Goal: Task Accomplishment & Management: Manage account settings

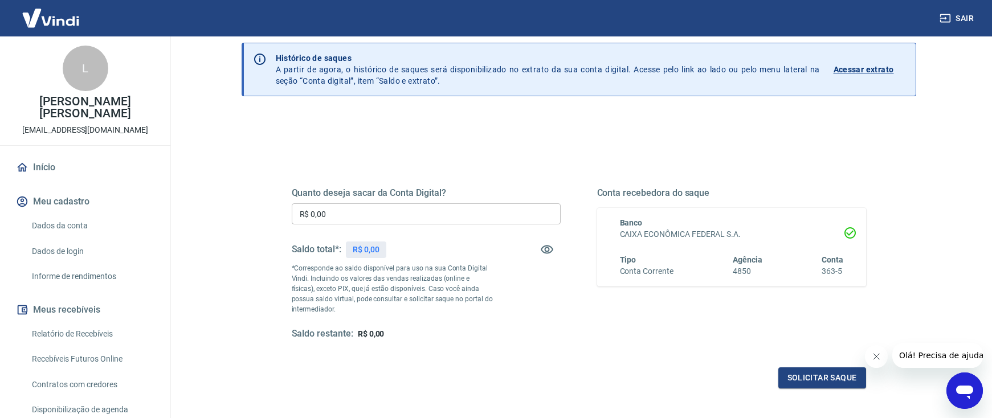
scroll to position [114, 0]
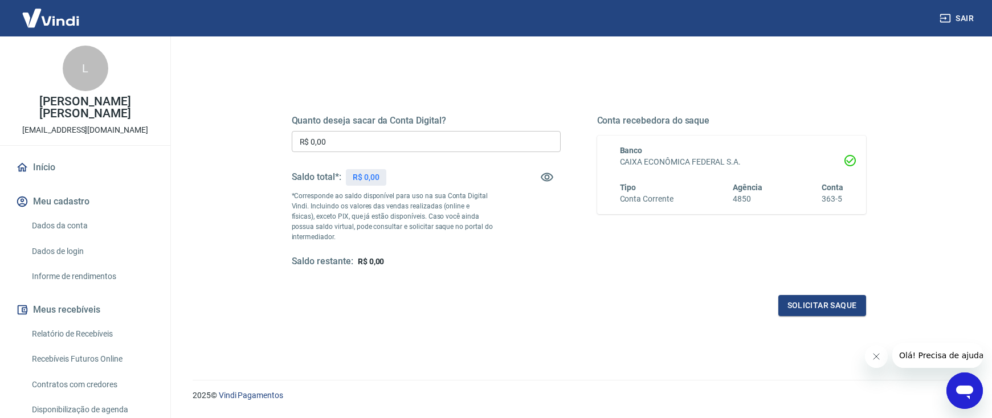
click at [398, 150] on input "R$ 0,00" at bounding box center [426, 141] width 269 height 21
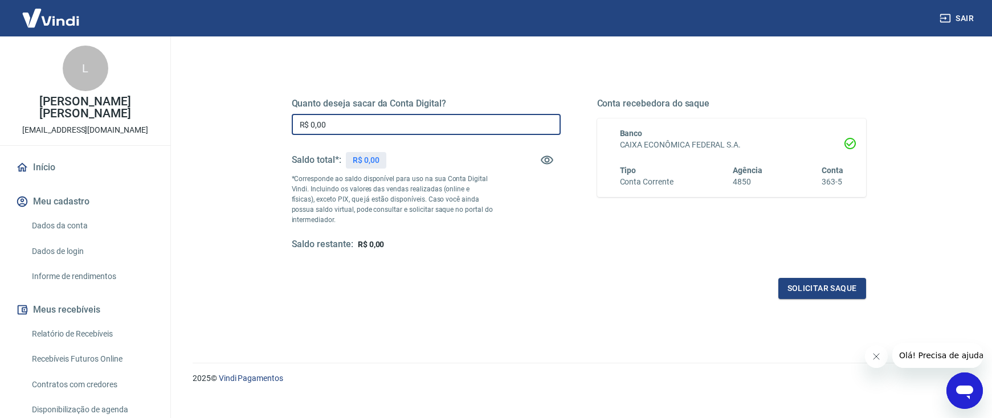
scroll to position [145, 0]
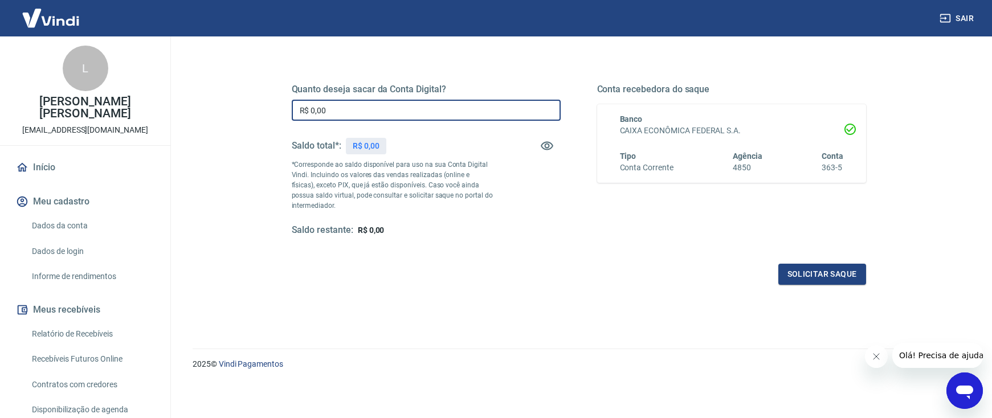
click at [560, 275] on div "Solicitar saque" at bounding box center [579, 274] width 574 height 21
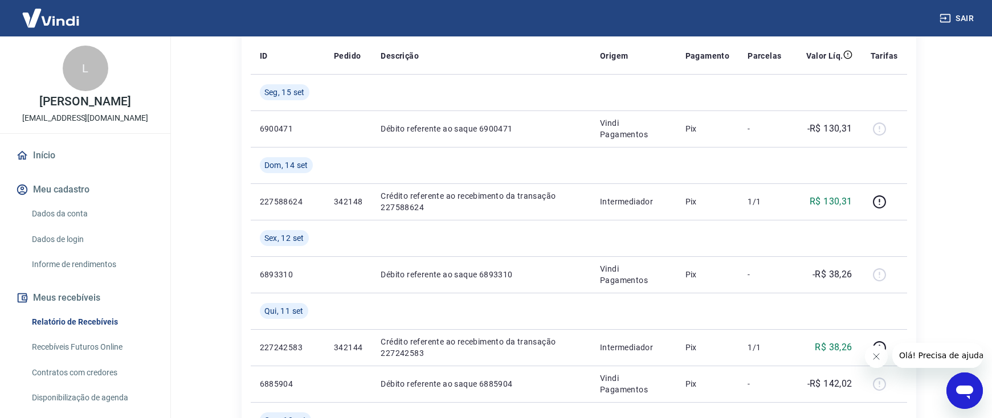
scroll to position [57, 0]
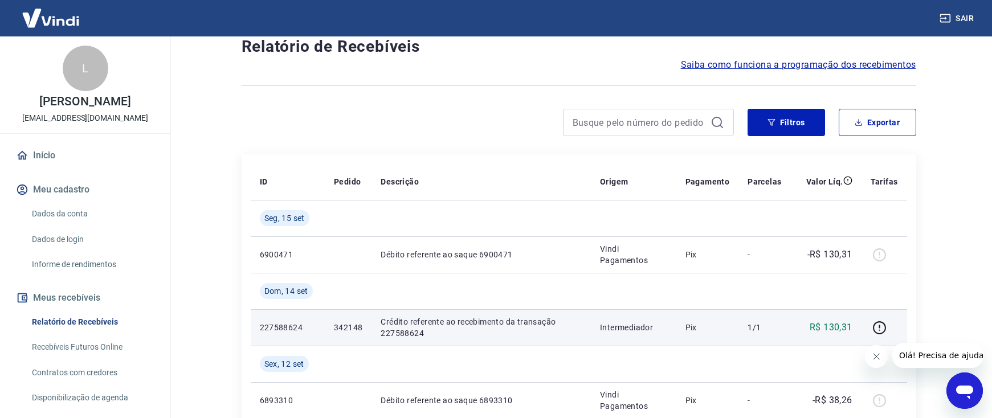
scroll to position [114, 0]
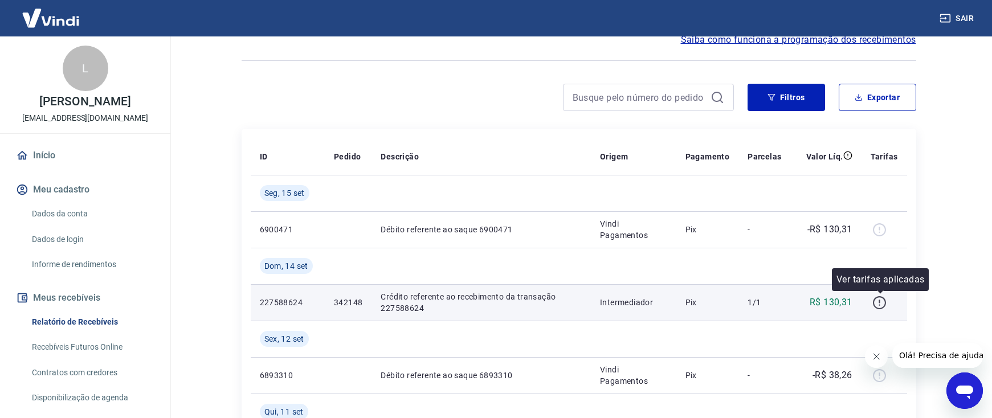
click at [877, 305] on icon "button" at bounding box center [879, 303] width 14 height 14
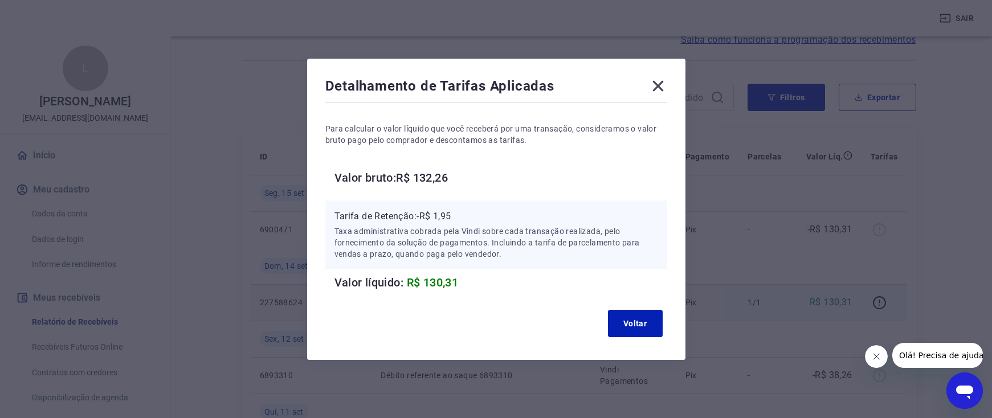
click at [663, 90] on icon at bounding box center [657, 85] width 11 height 11
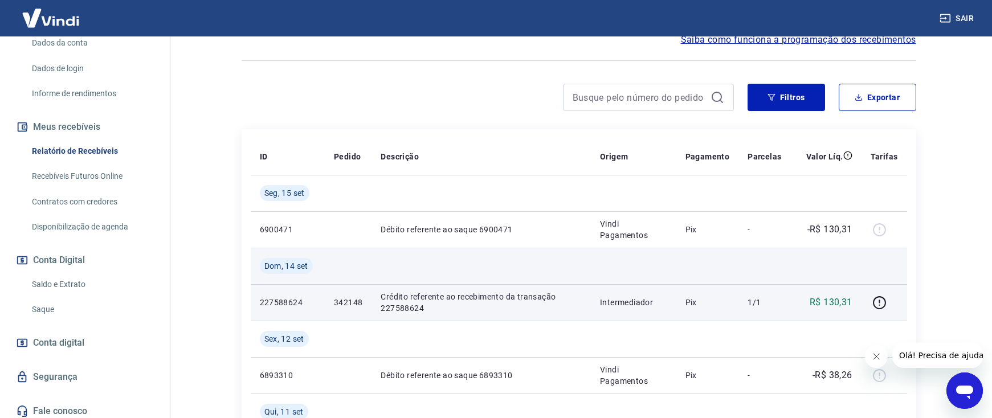
scroll to position [0, 0]
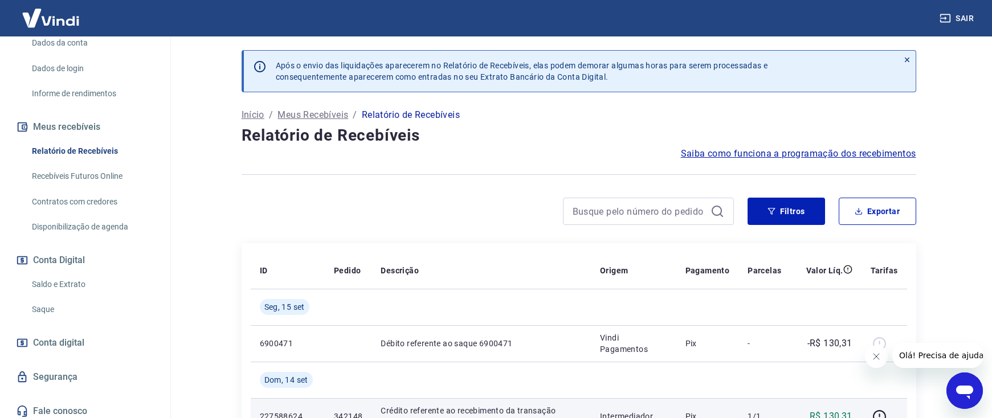
click at [79, 296] on link "Saldo e Extrato" at bounding box center [91, 284] width 129 height 23
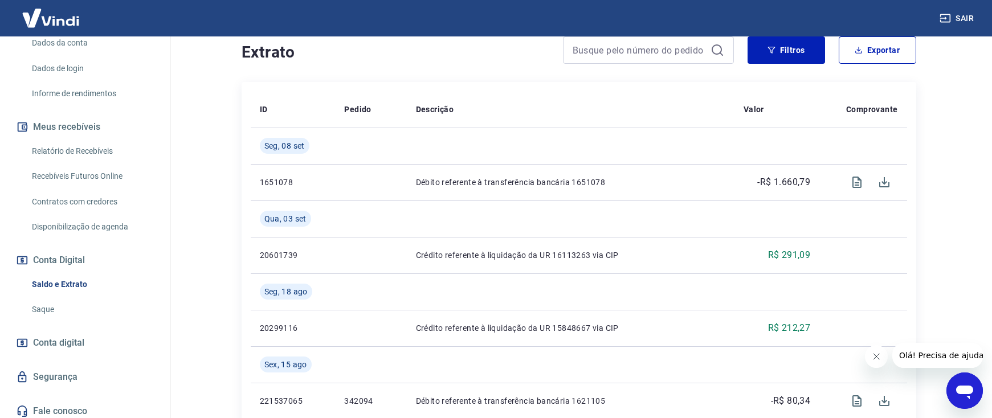
scroll to position [228, 0]
click at [55, 321] on link "Saque" at bounding box center [91, 309] width 129 height 23
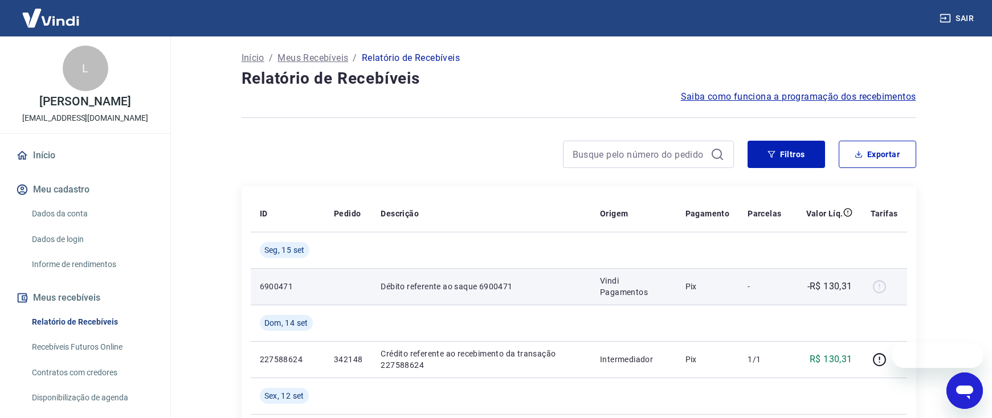
scroll to position [114, 0]
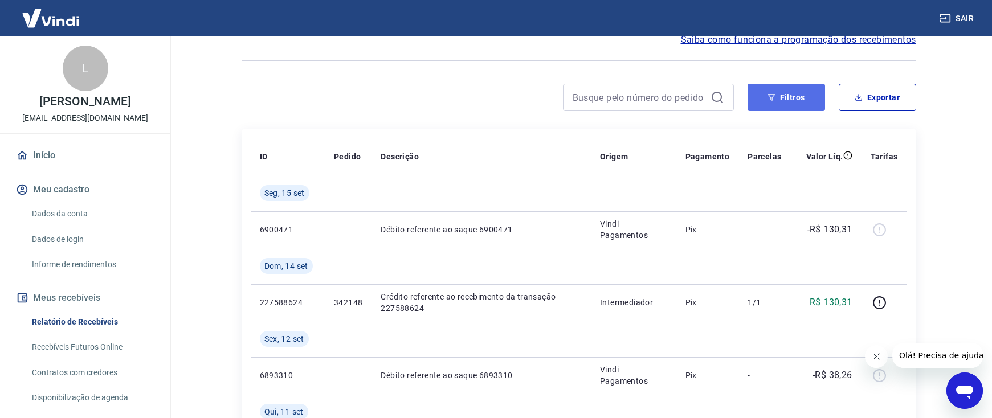
click at [797, 90] on button "Filtros" at bounding box center [785, 97] width 77 height 27
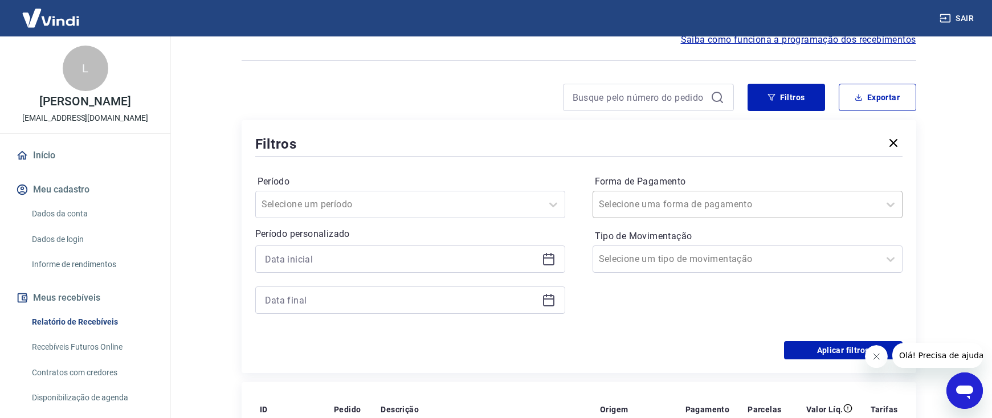
click at [694, 201] on input "Forma de Pagamento" at bounding box center [656, 205] width 115 height 14
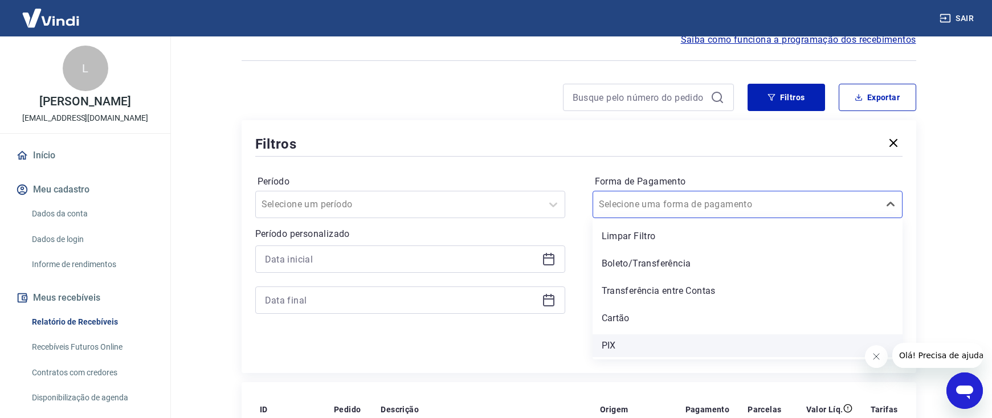
click at [610, 341] on div "PIX" at bounding box center [747, 345] width 310 height 23
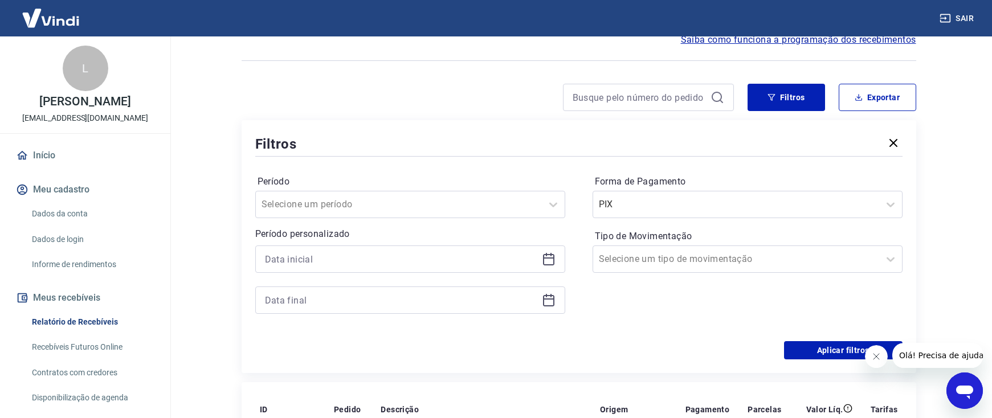
click at [624, 350] on div "Aplicar filtros" at bounding box center [578, 350] width 647 height 18
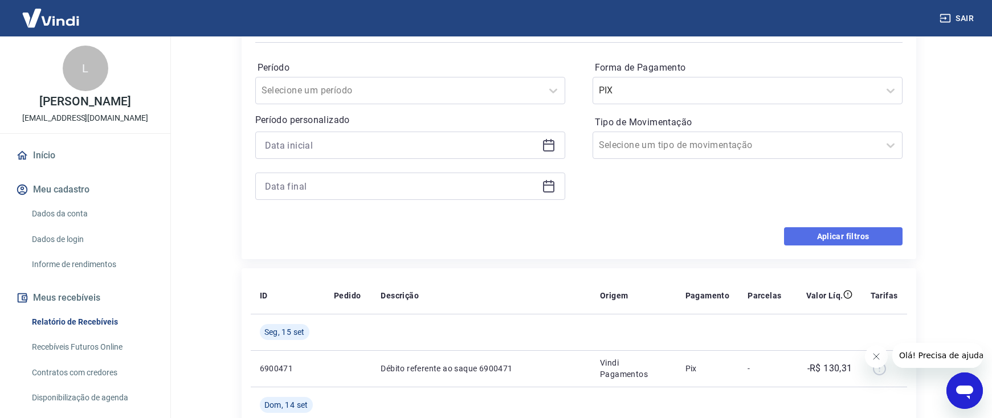
click at [841, 243] on button "Aplicar filtros" at bounding box center [843, 236] width 118 height 18
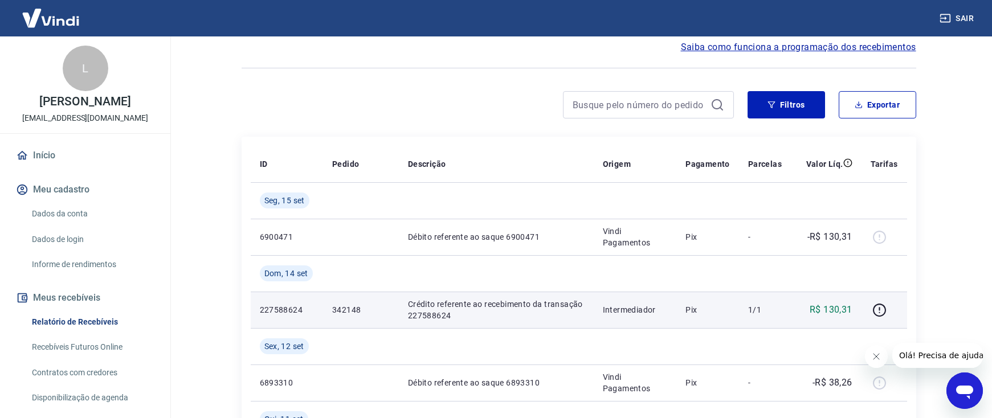
scroll to position [114, 0]
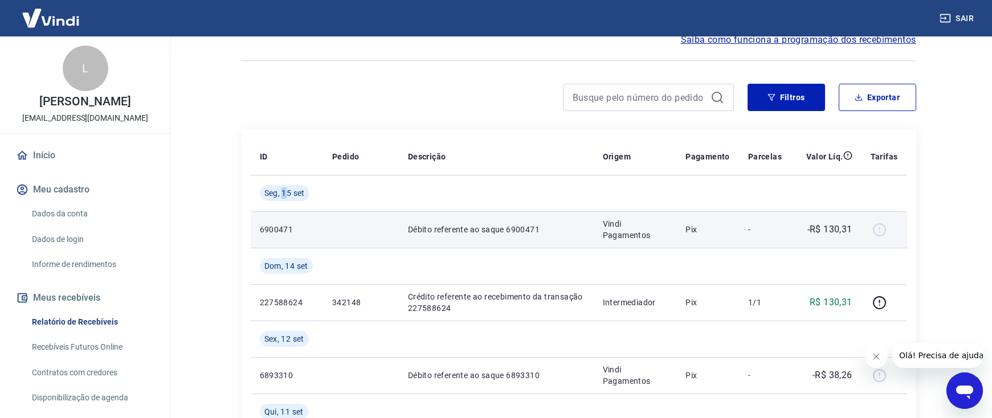
drag, startPoint x: 284, startPoint y: 187, endPoint x: 630, endPoint y: 221, distance: 347.9
click at [316, 192] on td "Seg, 15 set" at bounding box center [287, 193] width 72 height 36
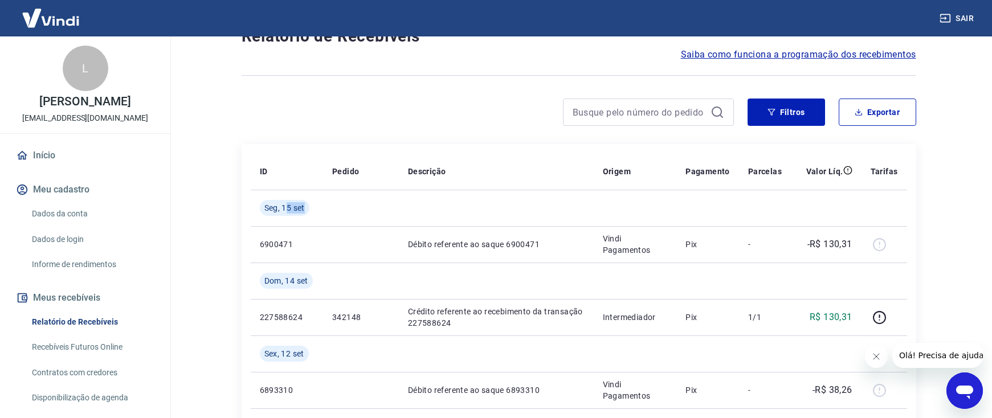
scroll to position [57, 0]
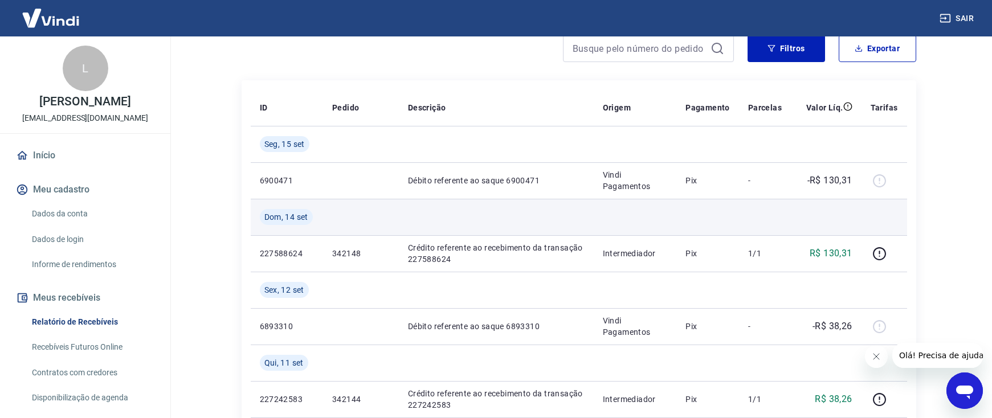
scroll to position [228, 0]
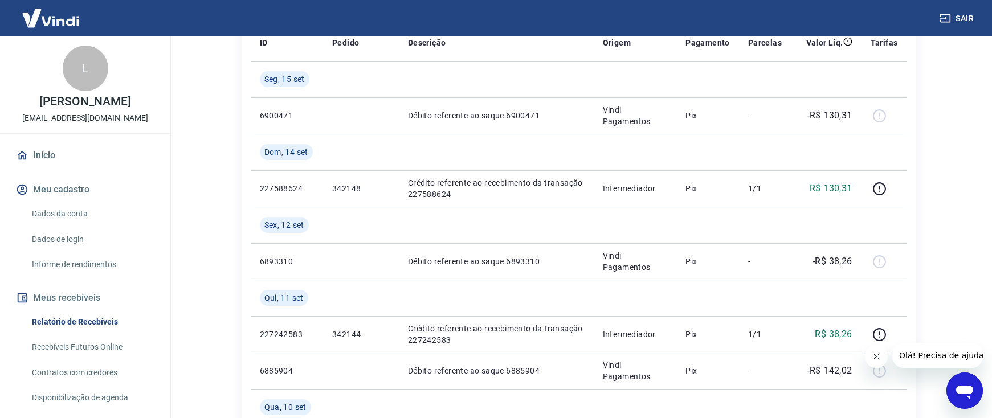
click at [878, 357] on icon "Fechar mensagem da empresa" at bounding box center [875, 356] width 9 height 9
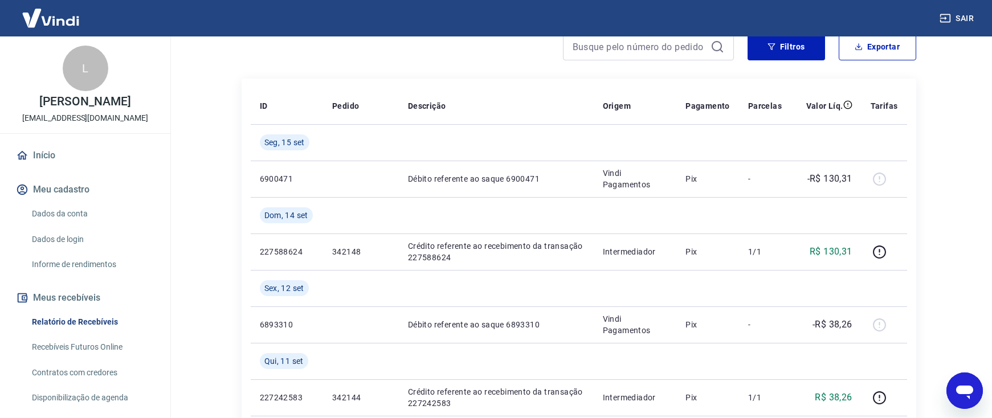
scroll to position [114, 0]
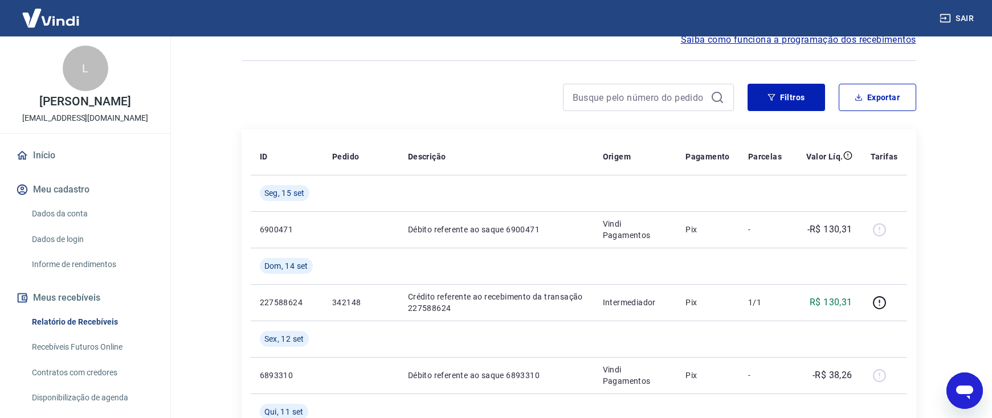
click at [53, 161] on link "Início" at bounding box center [85, 155] width 143 height 25
